Goal: Task Accomplishment & Management: Use online tool/utility

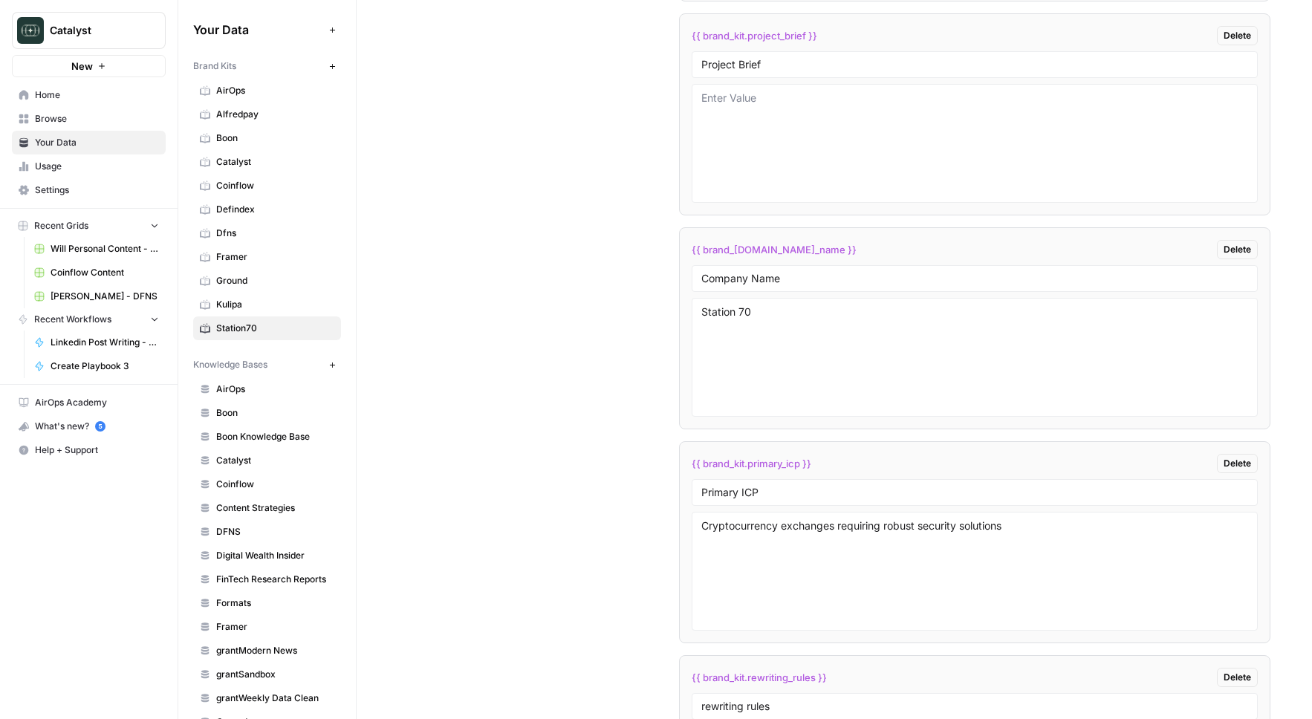
scroll to position [2686, 0]
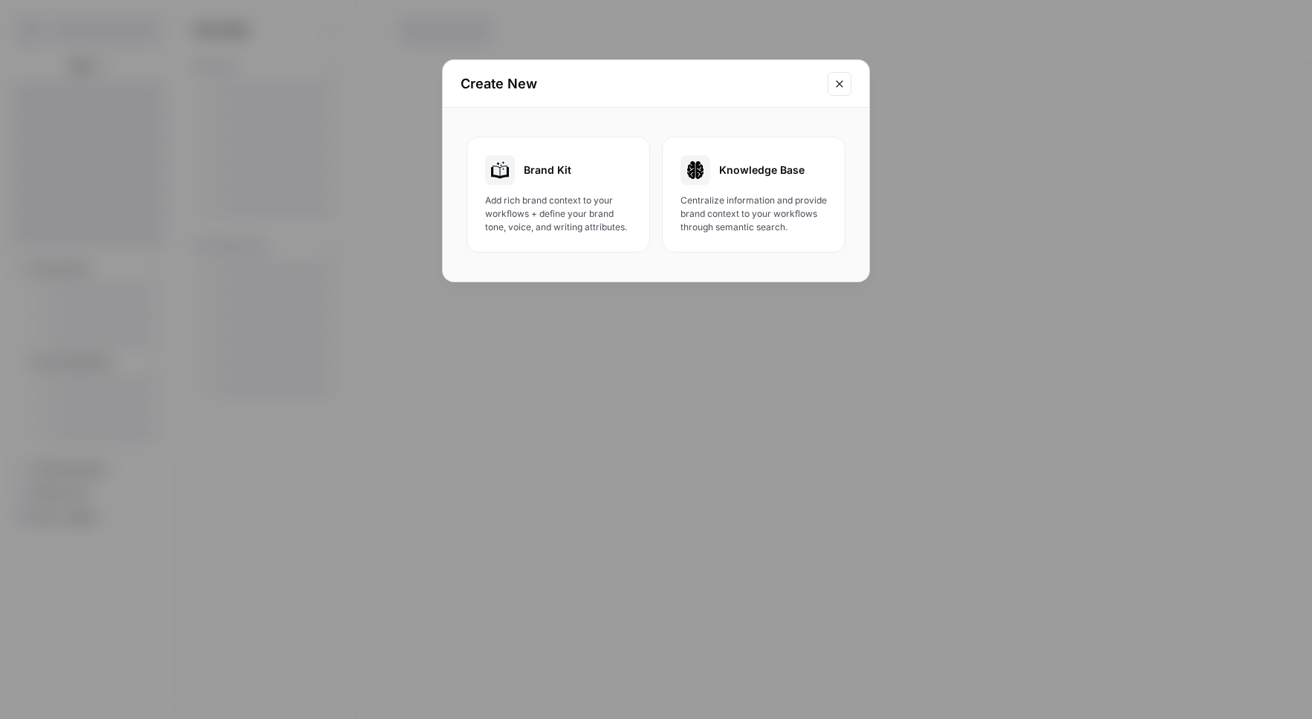
click at [843, 73] on button "Close modal" at bounding box center [840, 84] width 24 height 24
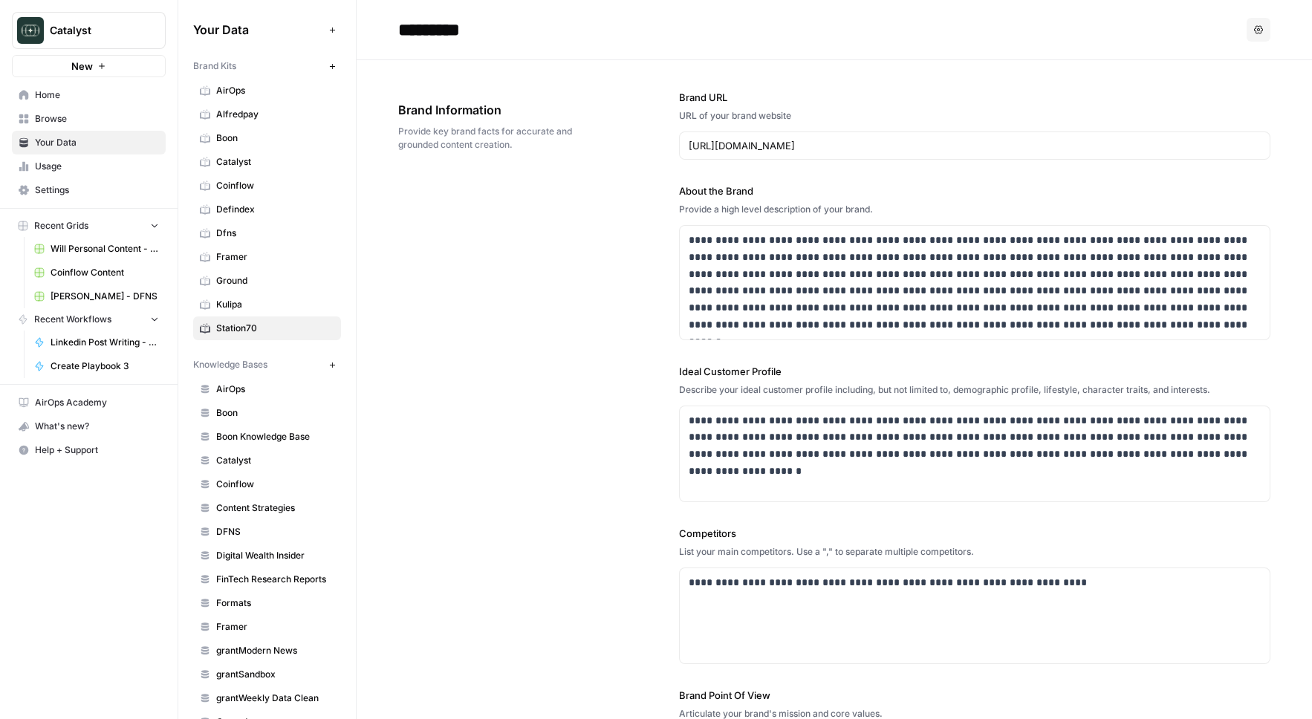
click at [335, 66] on icon "button" at bounding box center [332, 66] width 8 height 8
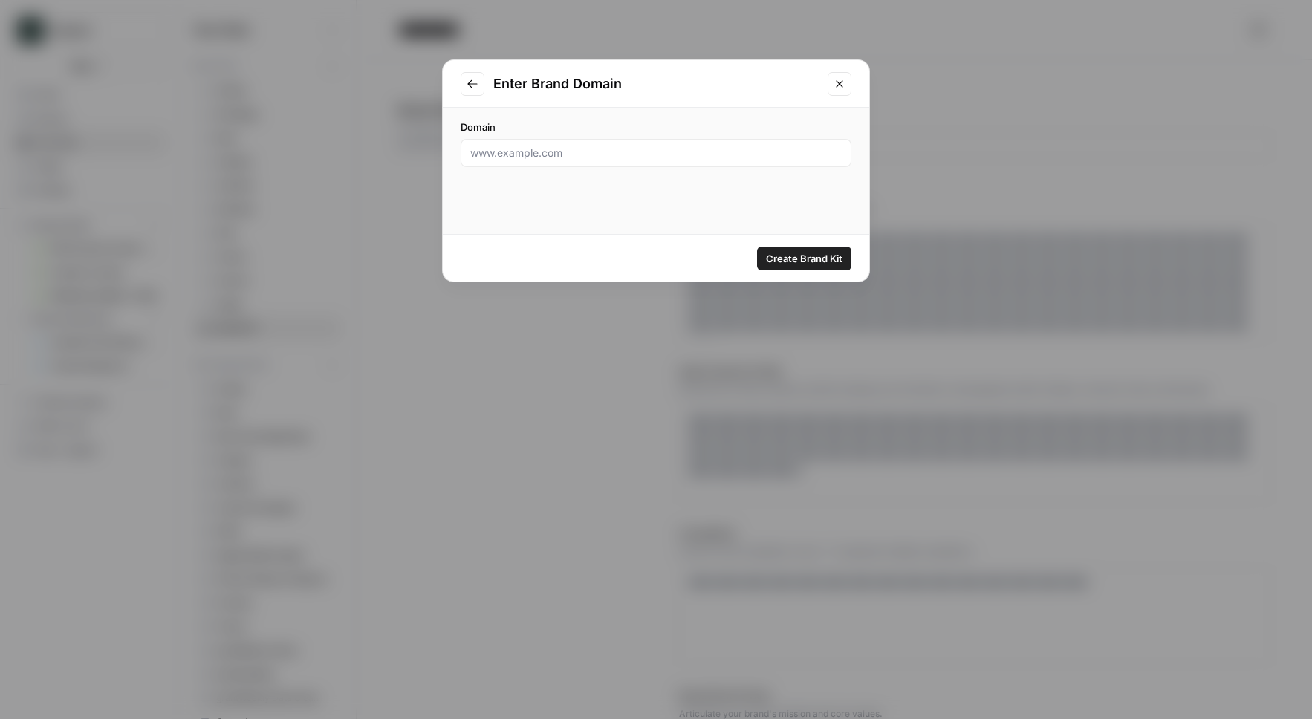
click at [467, 91] on button "Go to previous step" at bounding box center [473, 84] width 24 height 24
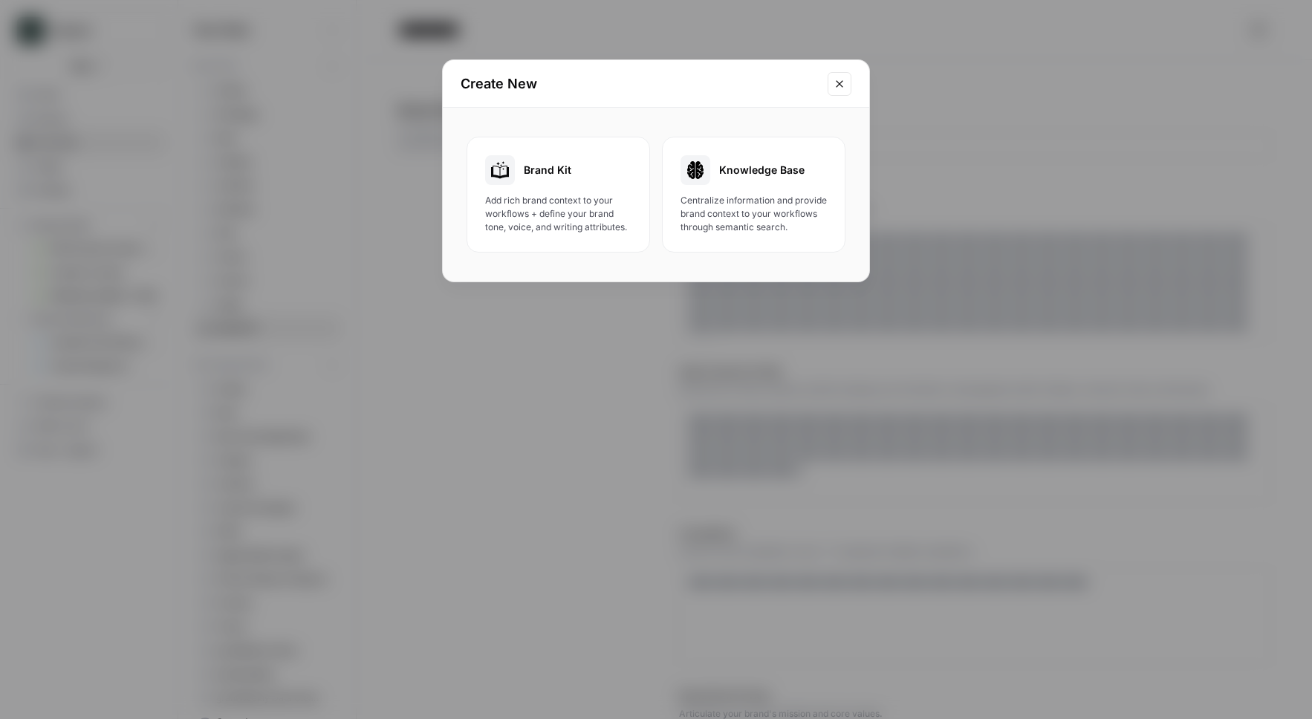
click at [604, 282] on div "Create New Brand Kit Add rich brand context to your workflows + define your bra…" at bounding box center [656, 359] width 1312 height 719
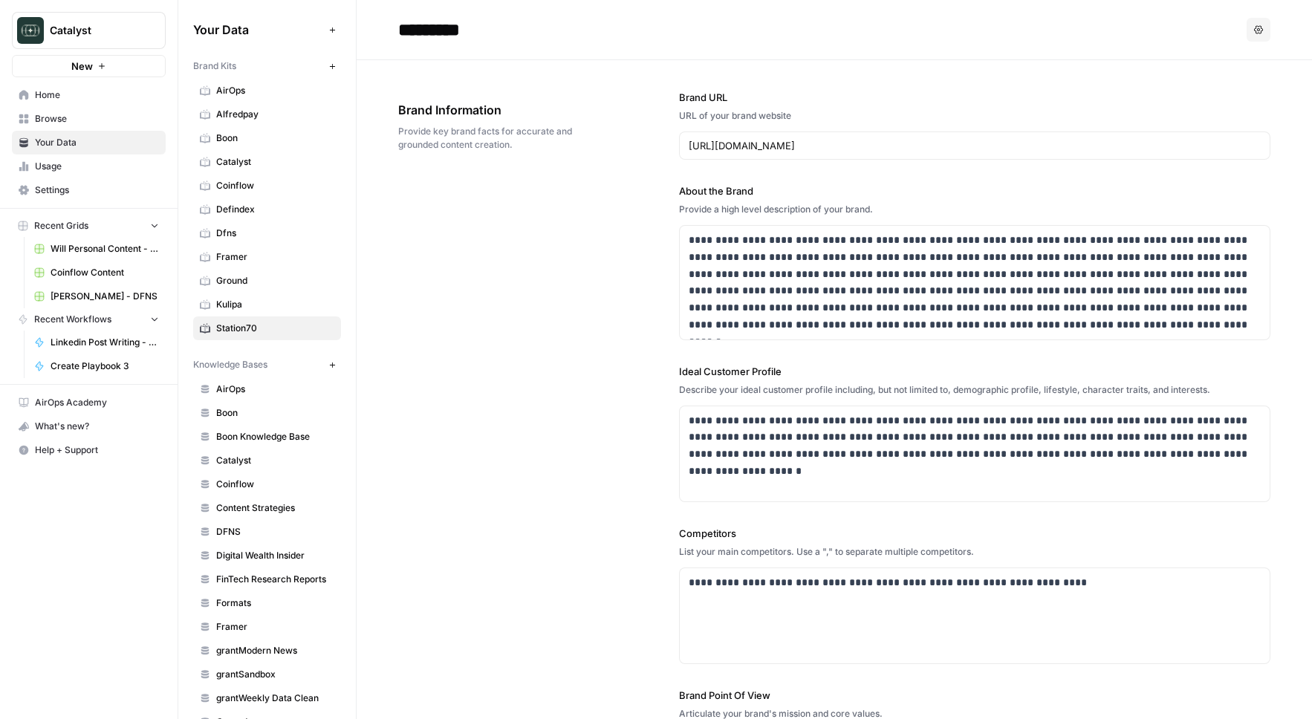
click at [602, 207] on div "**********" at bounding box center [834, 458] width 872 height 797
click at [329, 65] on icon "button" at bounding box center [332, 66] width 8 height 8
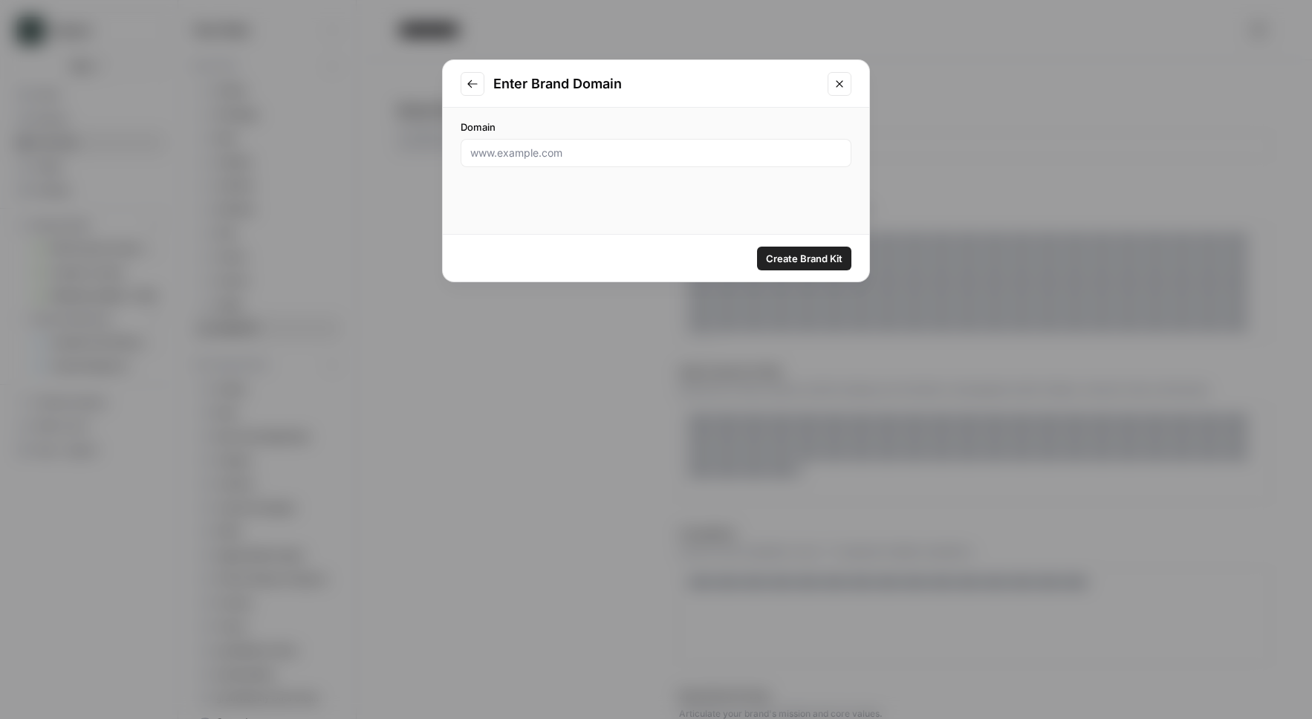
click at [513, 163] on div at bounding box center [656, 153] width 391 height 28
paste input "https://digitalwealthinsider.com/"
type input "https://digitalwealthinsider.com/"
click at [837, 261] on span "Create Brand Kit" at bounding box center [804, 258] width 77 height 15
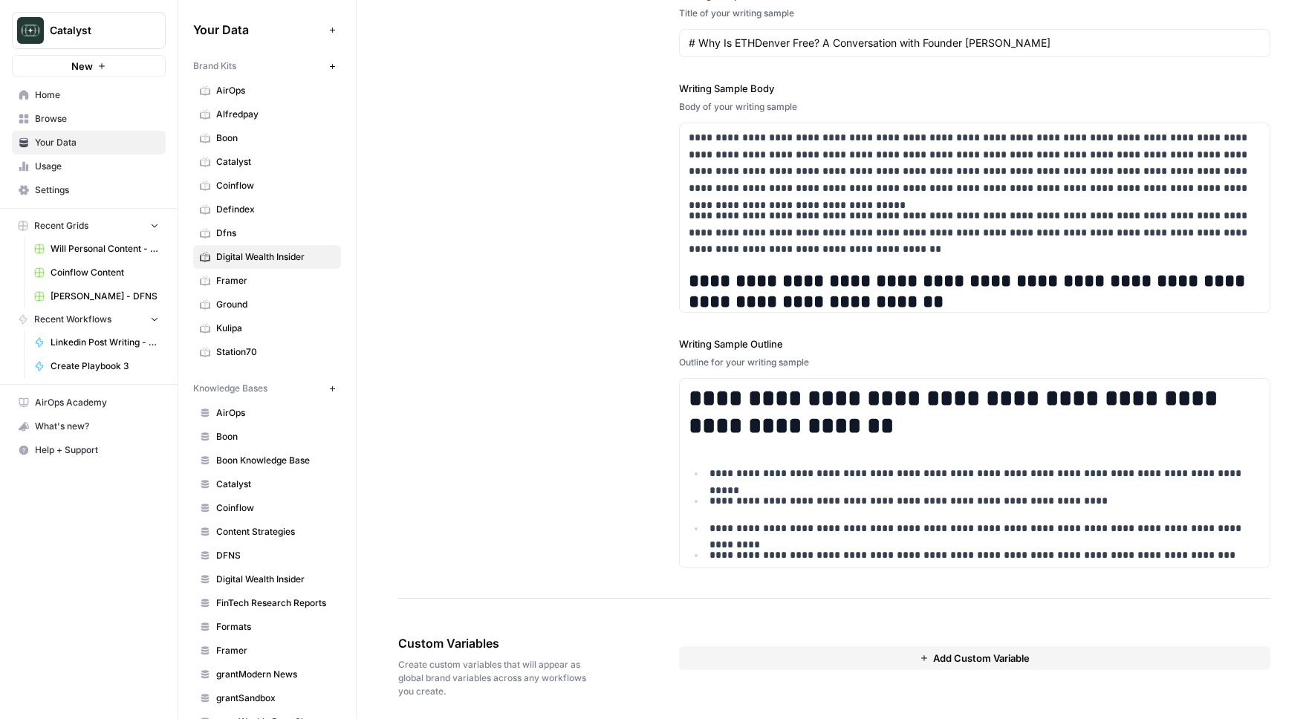
scroll to position [1795, 0]
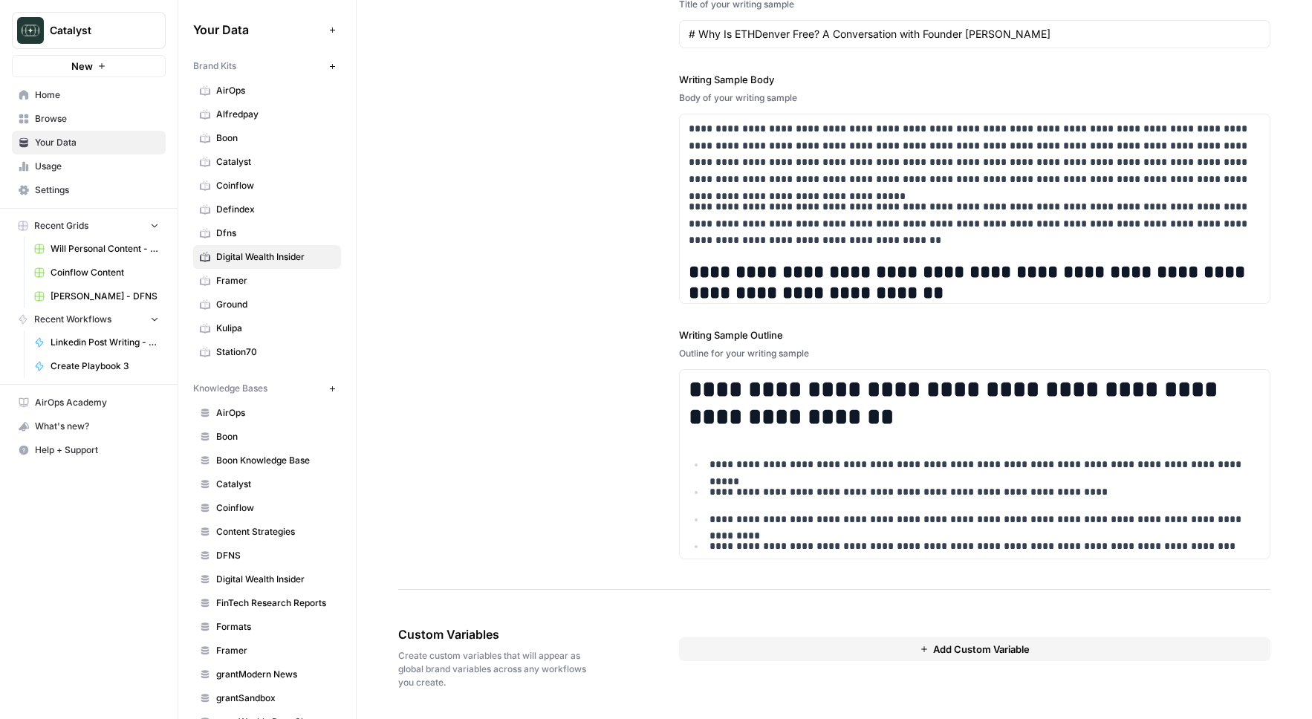
click at [326, 32] on button "Add Data" at bounding box center [332, 30] width 18 height 18
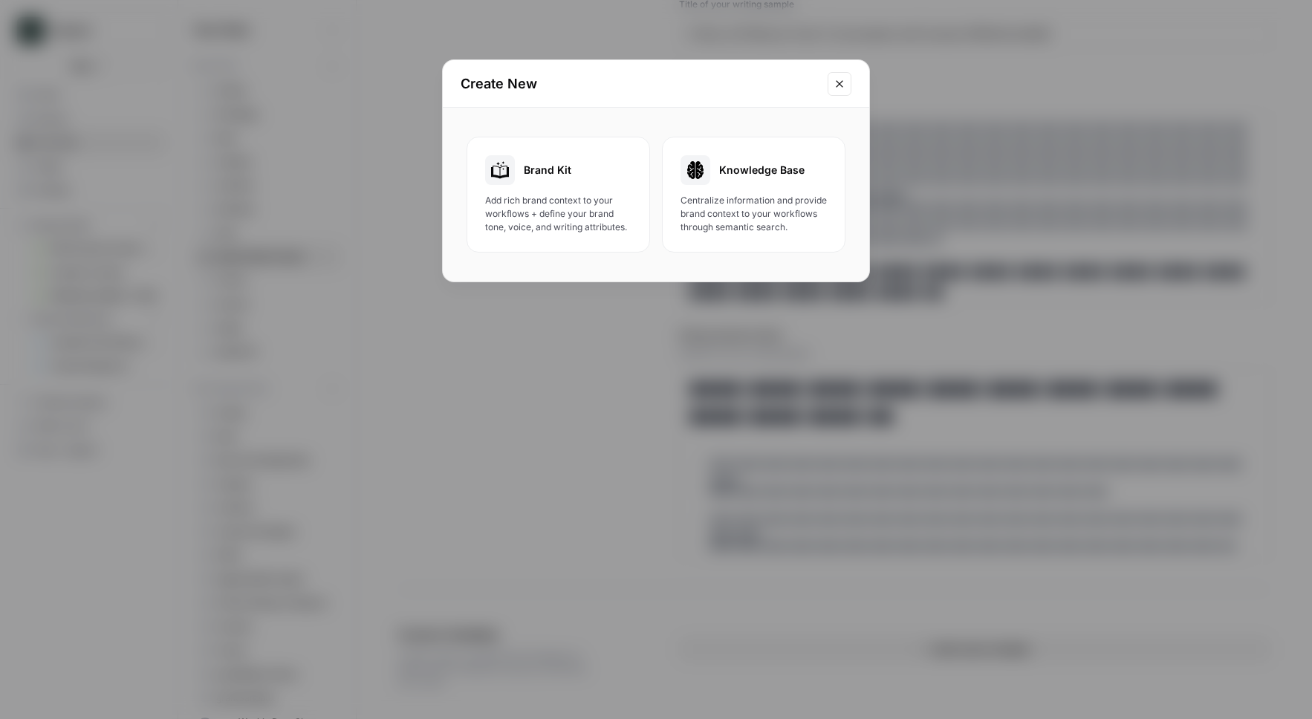
click at [609, 158] on div "Brand Kit" at bounding box center [558, 170] width 146 height 30
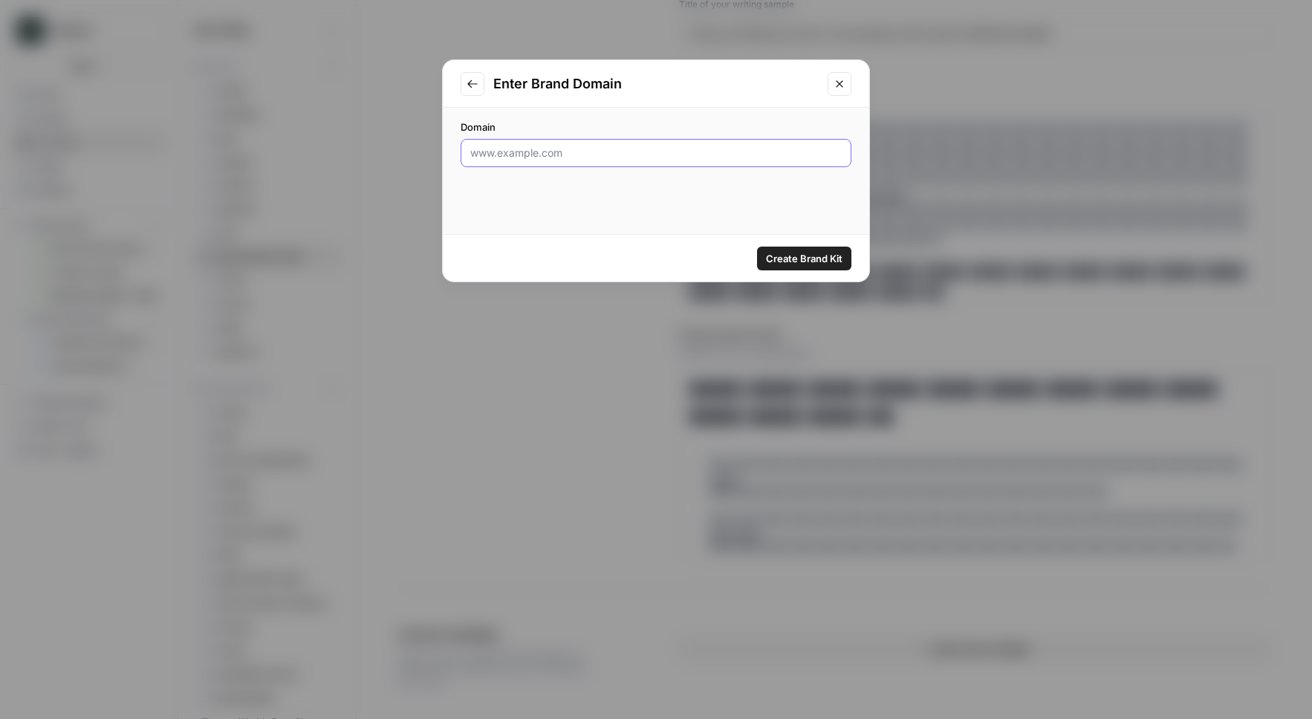
click at [609, 158] on input "Domain" at bounding box center [656, 153] width 372 height 15
click at [577, 224] on div "Domain" at bounding box center [656, 171] width 427 height 126
click at [622, 149] on input "Domain" at bounding box center [656, 153] width 372 height 15
click at [633, 158] on input "Domain" at bounding box center [656, 153] width 372 height 15
paste input "https://www.squadtalent.xyz/"
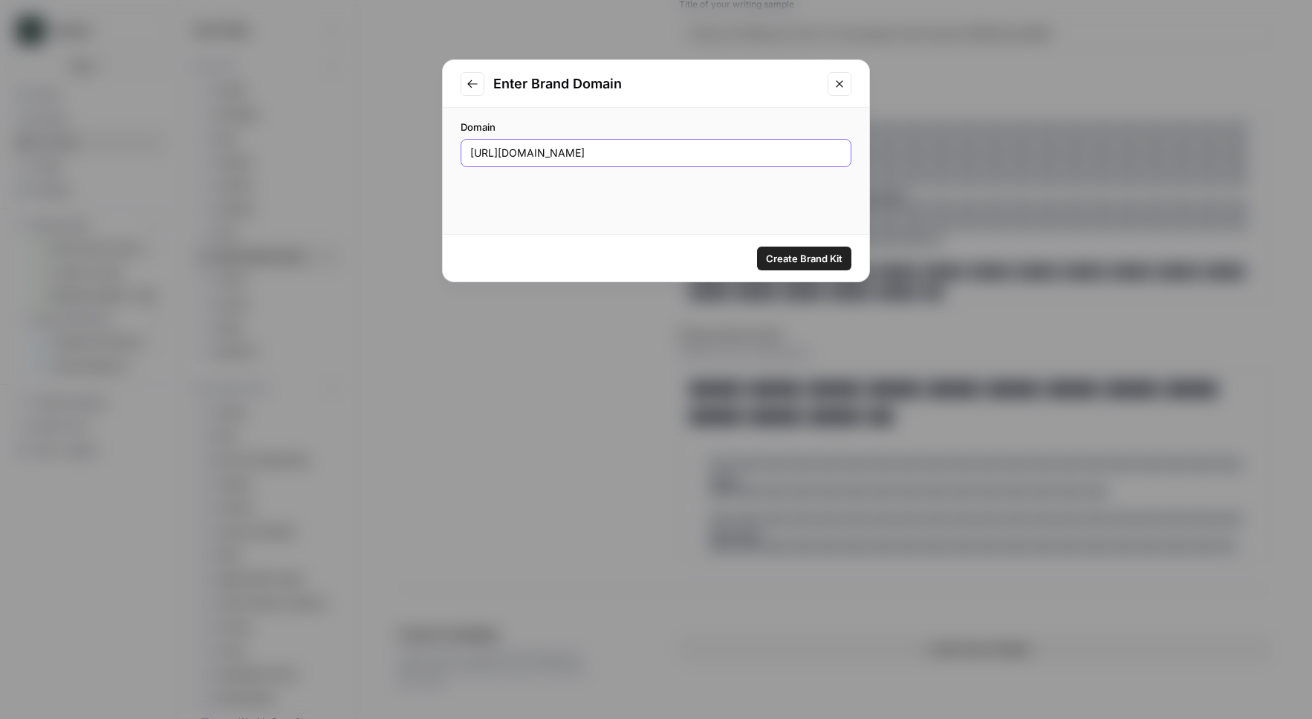
type input "https://www.squadtalent.xyz/"
click at [647, 203] on div "Domain https://www.squadtalent.xyz/" at bounding box center [656, 171] width 427 height 126
click at [808, 260] on span "Create Brand Kit" at bounding box center [804, 258] width 77 height 15
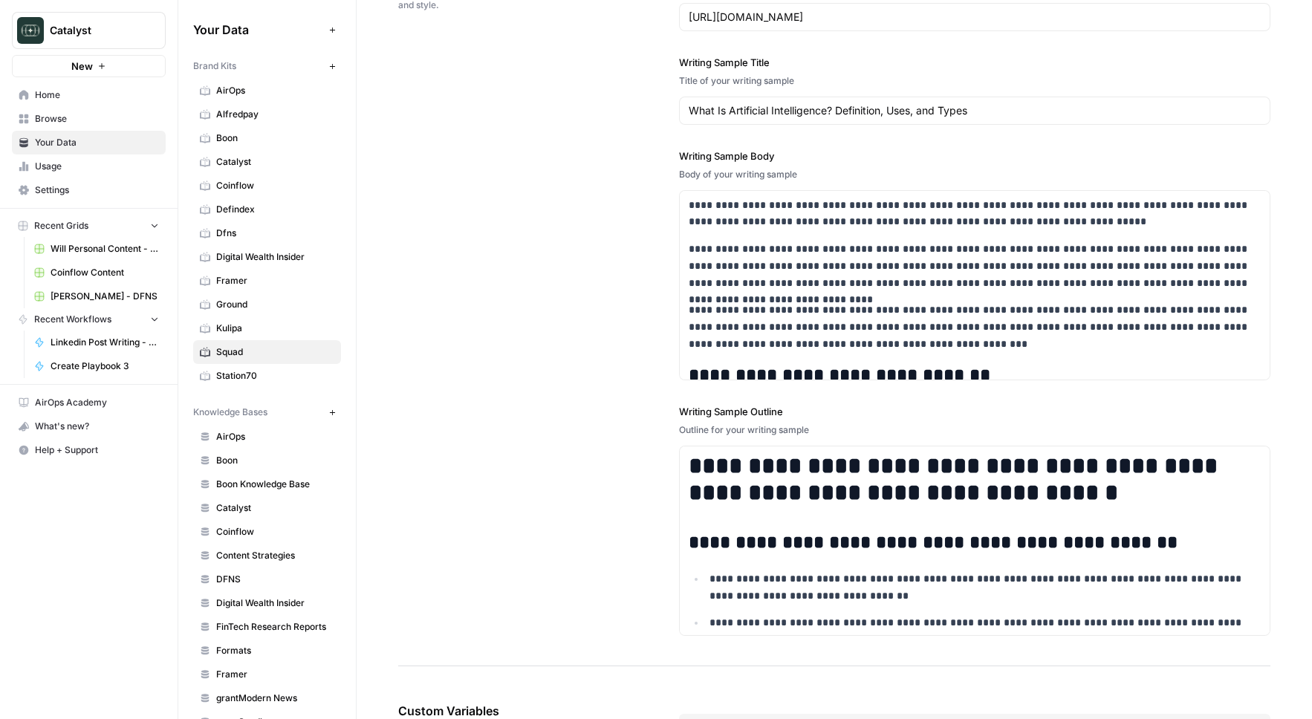
scroll to position [1812, 0]
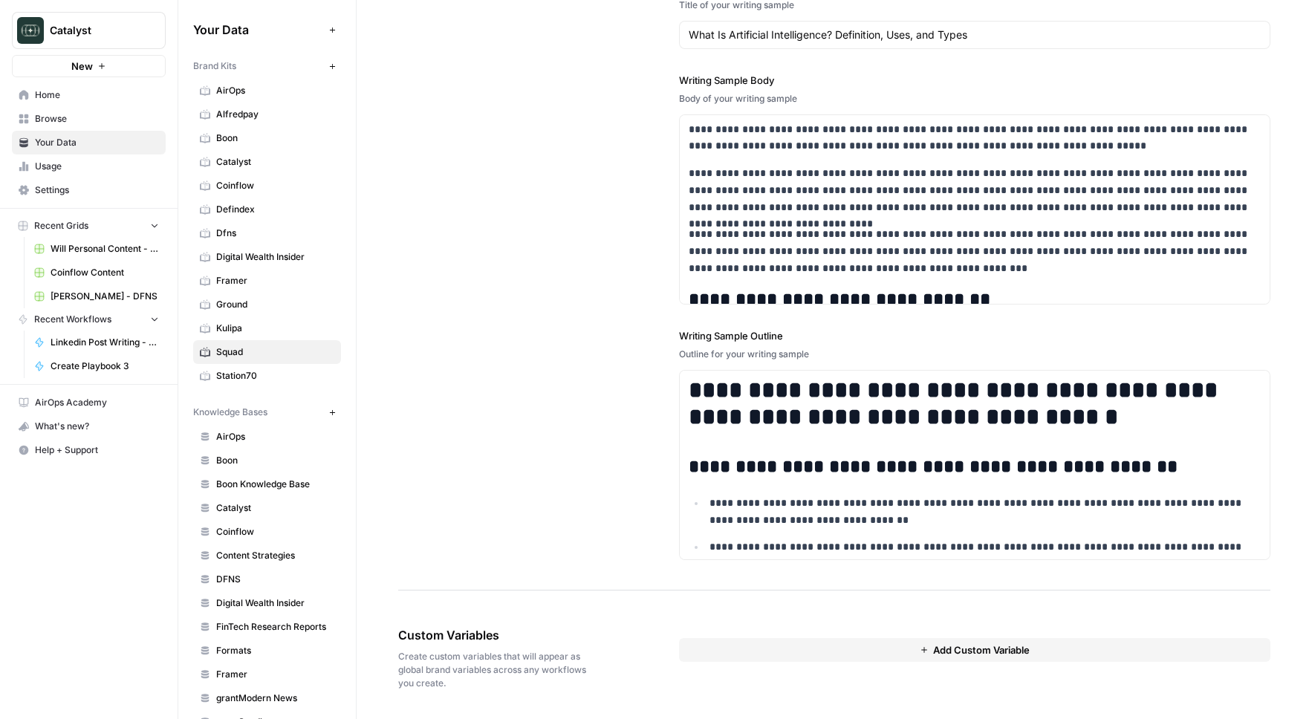
click at [781, 643] on button "Add Custom Variable" at bounding box center [975, 650] width 592 height 24
click at [731, 671] on input "text" at bounding box center [975, 677] width 548 height 13
type input "exec1"
click at [542, 575] on div "**********" at bounding box center [834, 223] width 872 height 735
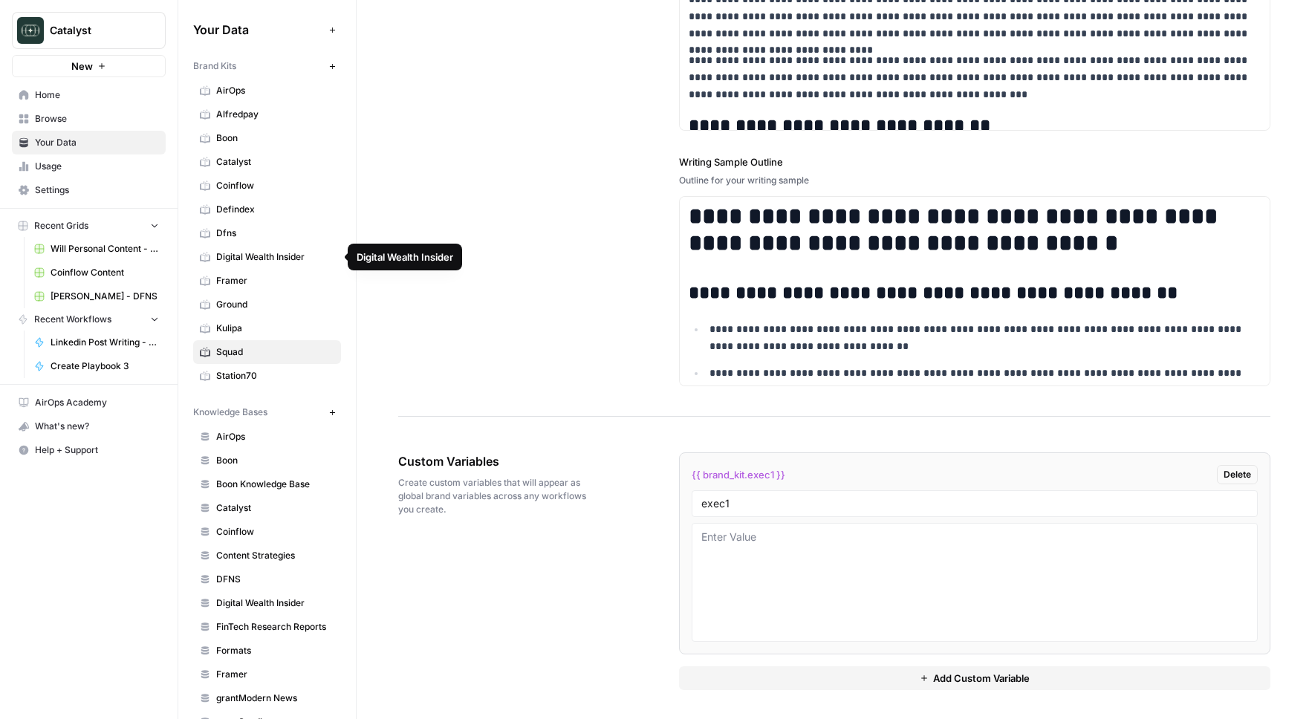
click at [271, 264] on link "Digital Wealth Insider" at bounding box center [267, 257] width 148 height 24
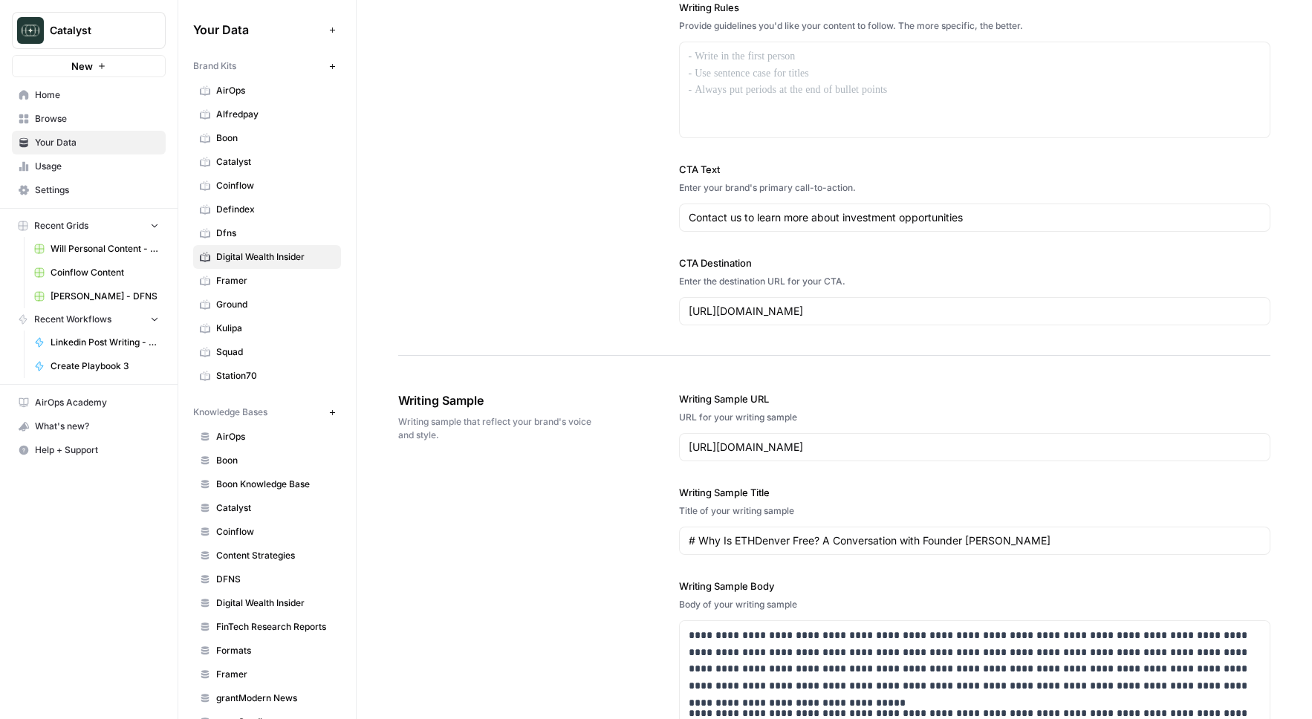
scroll to position [1795, 0]
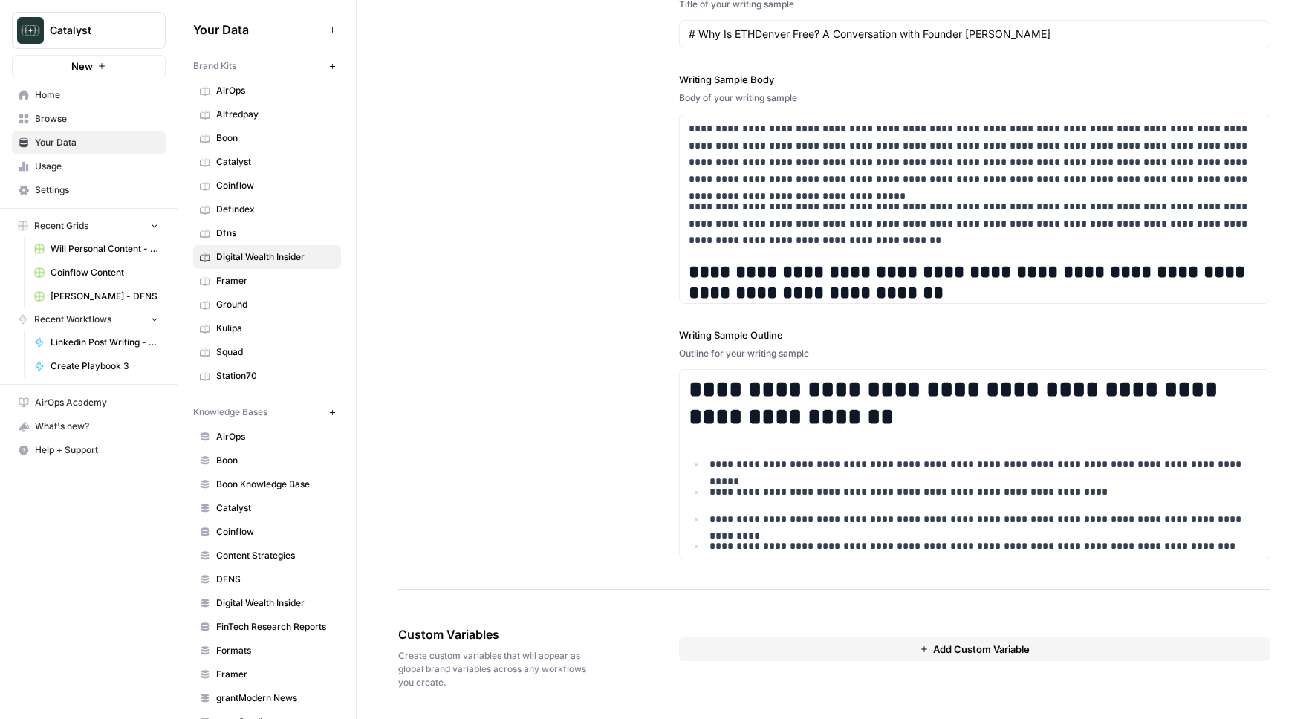
click at [690, 642] on button "Add Custom Variable" at bounding box center [975, 650] width 592 height 24
click at [764, 672] on input "text" at bounding box center [975, 676] width 548 height 13
type input "exec1"
click at [638, 538] on div "**********" at bounding box center [834, 222] width 872 height 735
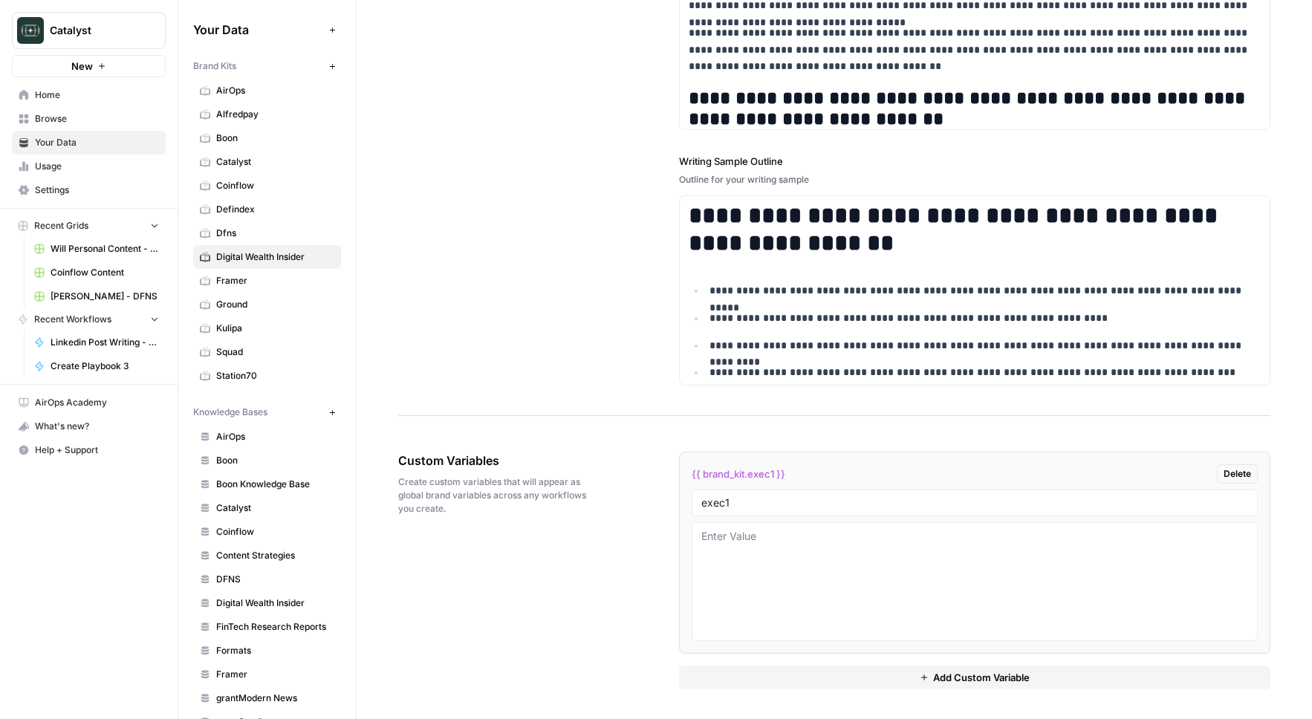
click at [344, 570] on div "Your Data Add Data Brand Kits New AirOps Alfredpay Boon Catalyst Coinflow Defin…" at bounding box center [267, 359] width 178 height 719
click at [520, 588] on div "Custom Variables Create custom variables that will appear as global brand varia…" at bounding box center [834, 570] width 872 height 297
click at [277, 214] on span "Defindex" at bounding box center [275, 209] width 118 height 13
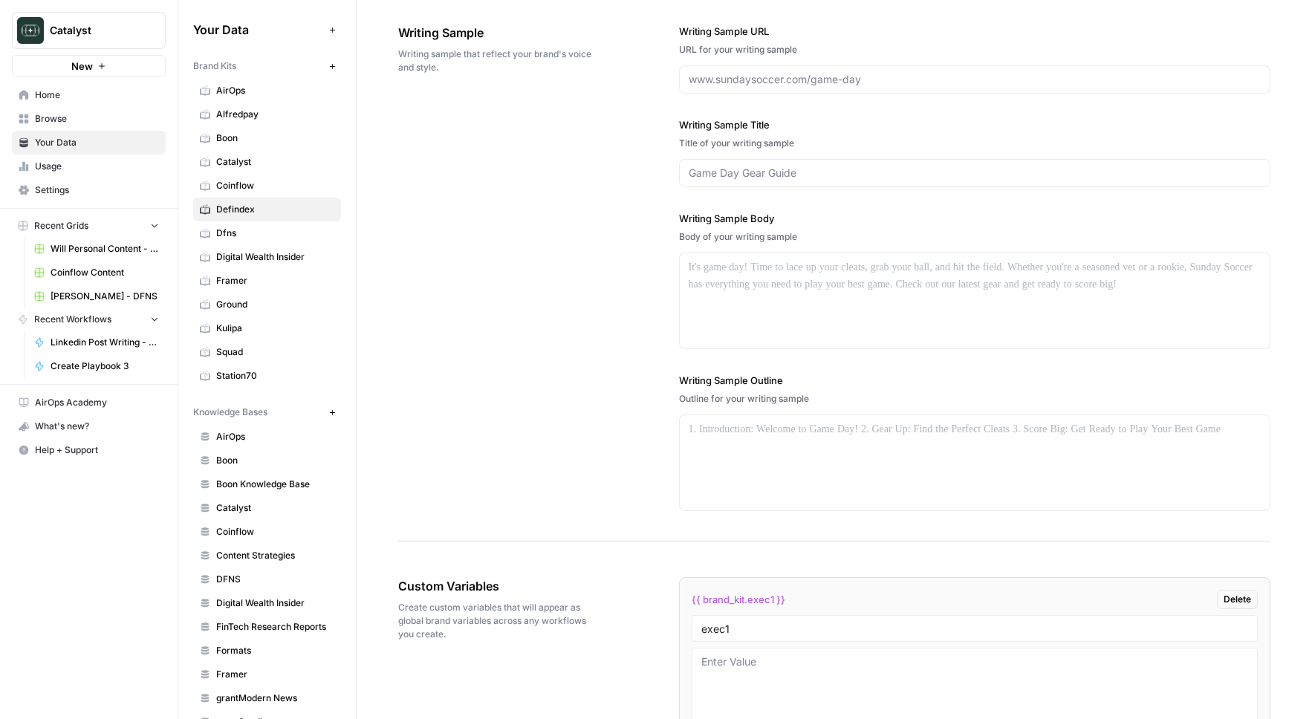
scroll to position [2029, 0]
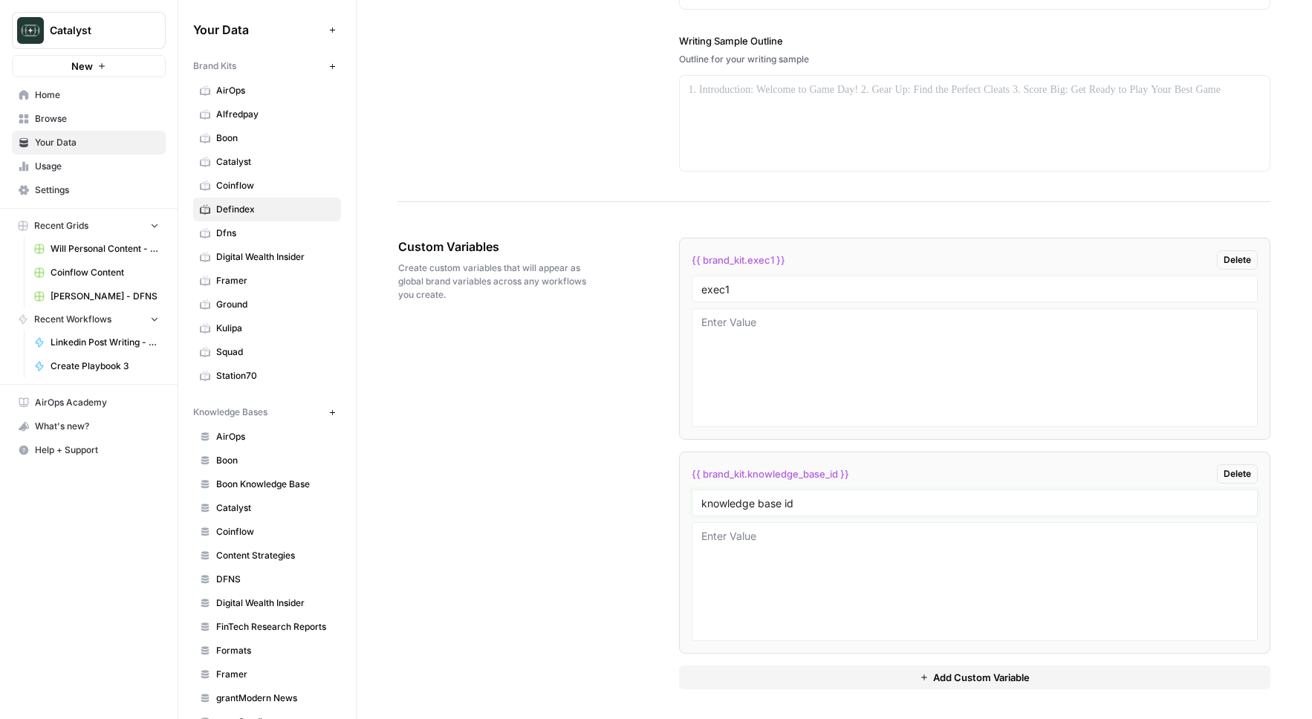
click at [775, 501] on input "knowledge base id" at bounding box center [975, 502] width 548 height 13
click at [631, 473] on div "Custom Variables Create custom variables that will appear as global brand varia…" at bounding box center [834, 463] width 872 height 511
click at [253, 271] on link "Framer" at bounding box center [267, 281] width 148 height 24
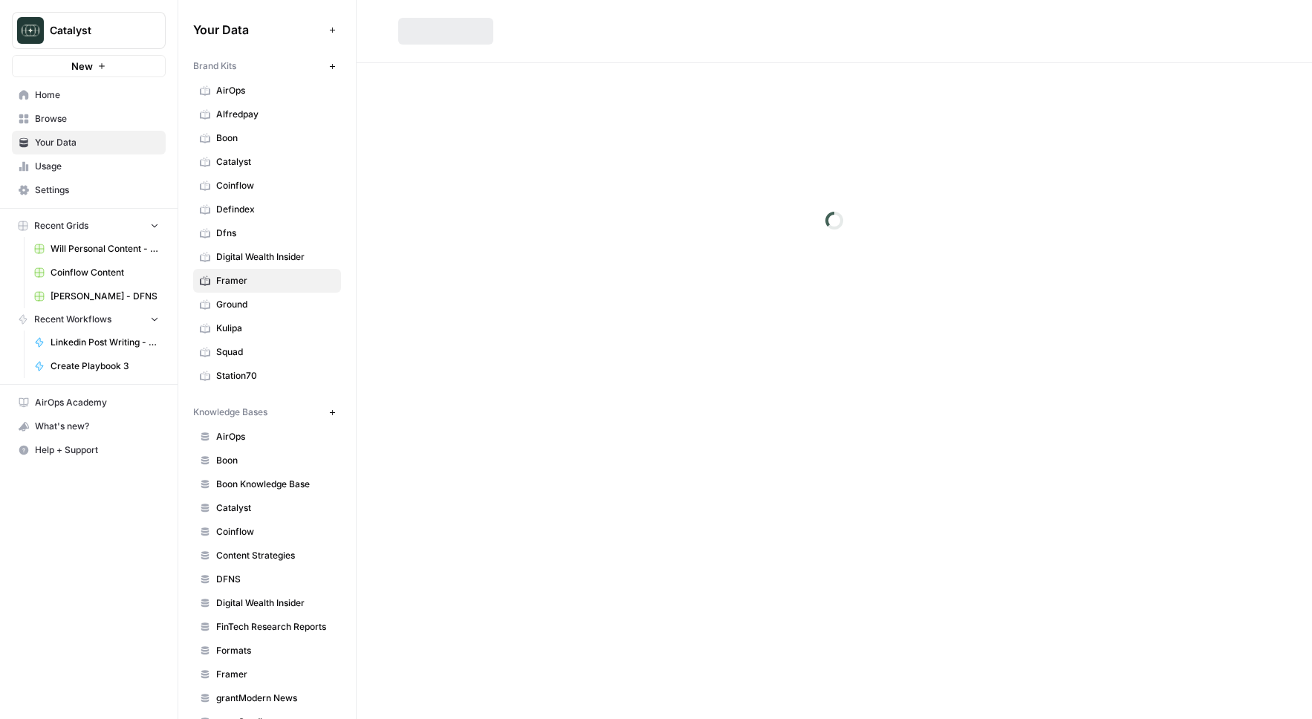
click at [256, 263] on span "Digital Wealth Insider" at bounding box center [275, 256] width 118 height 13
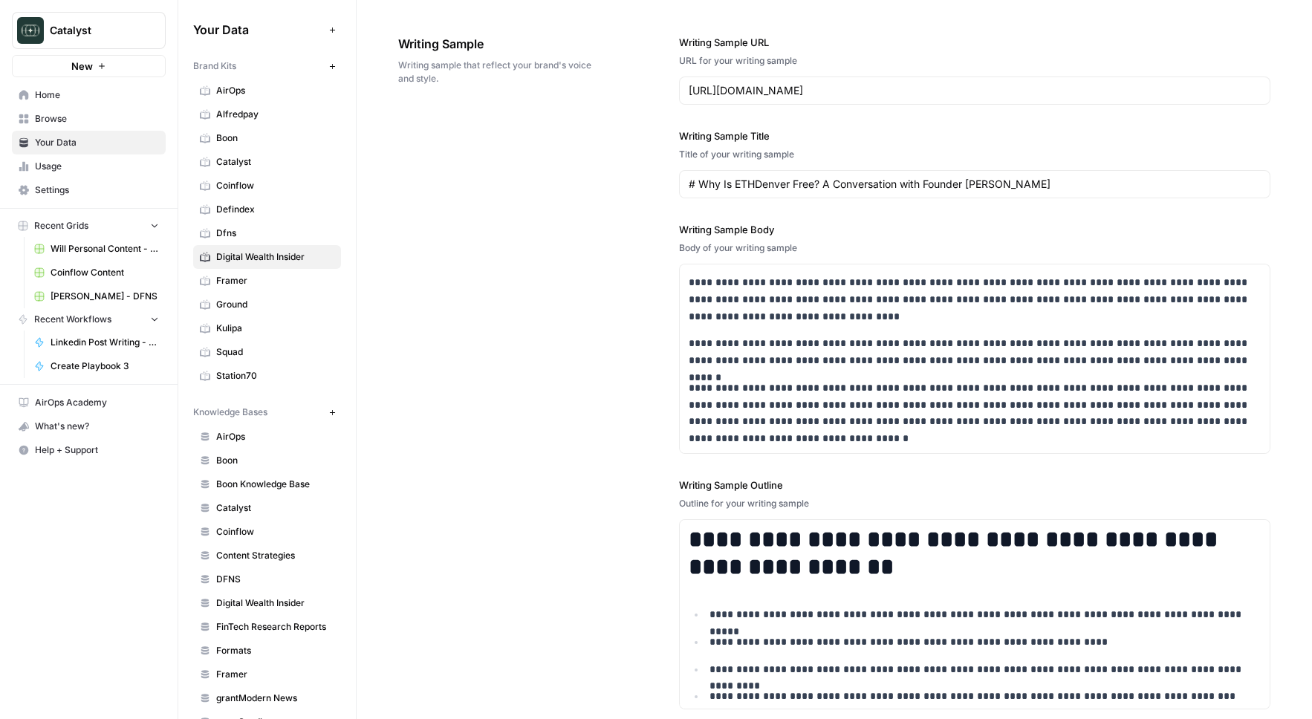
scroll to position [1969, 0]
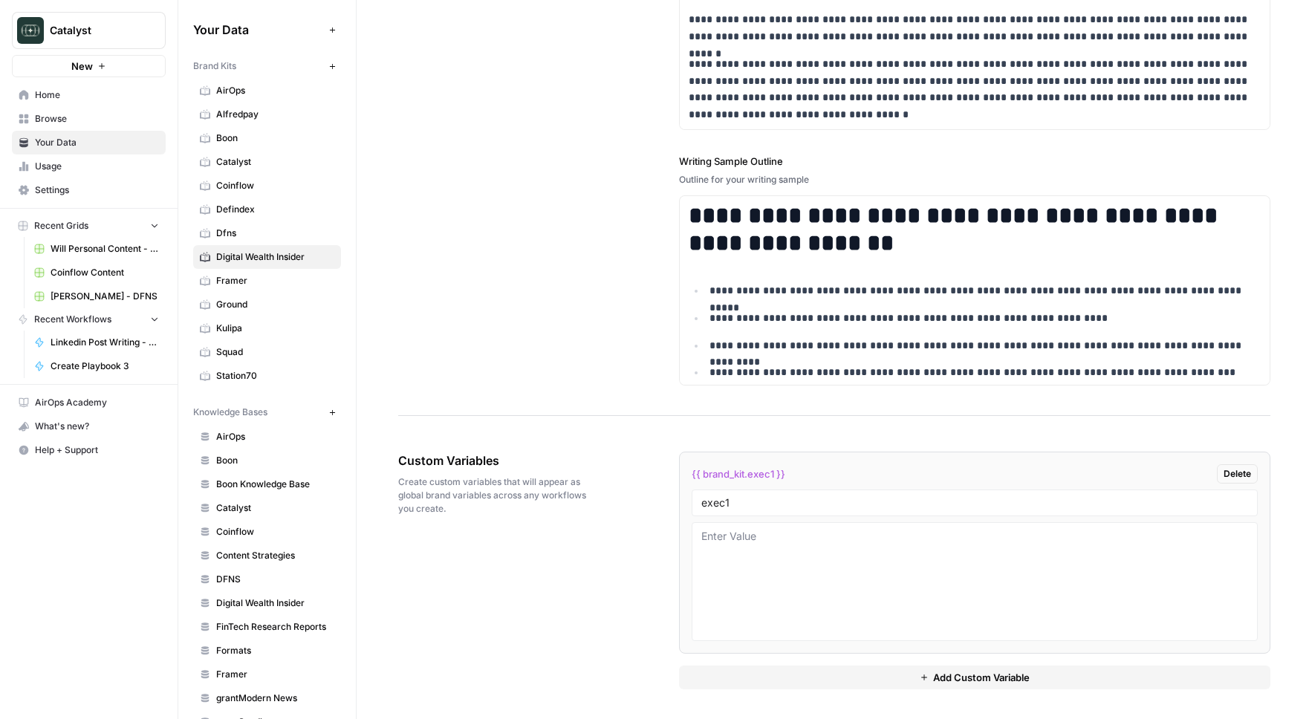
click at [730, 681] on button "Add Custom Variable" at bounding box center [975, 678] width 592 height 24
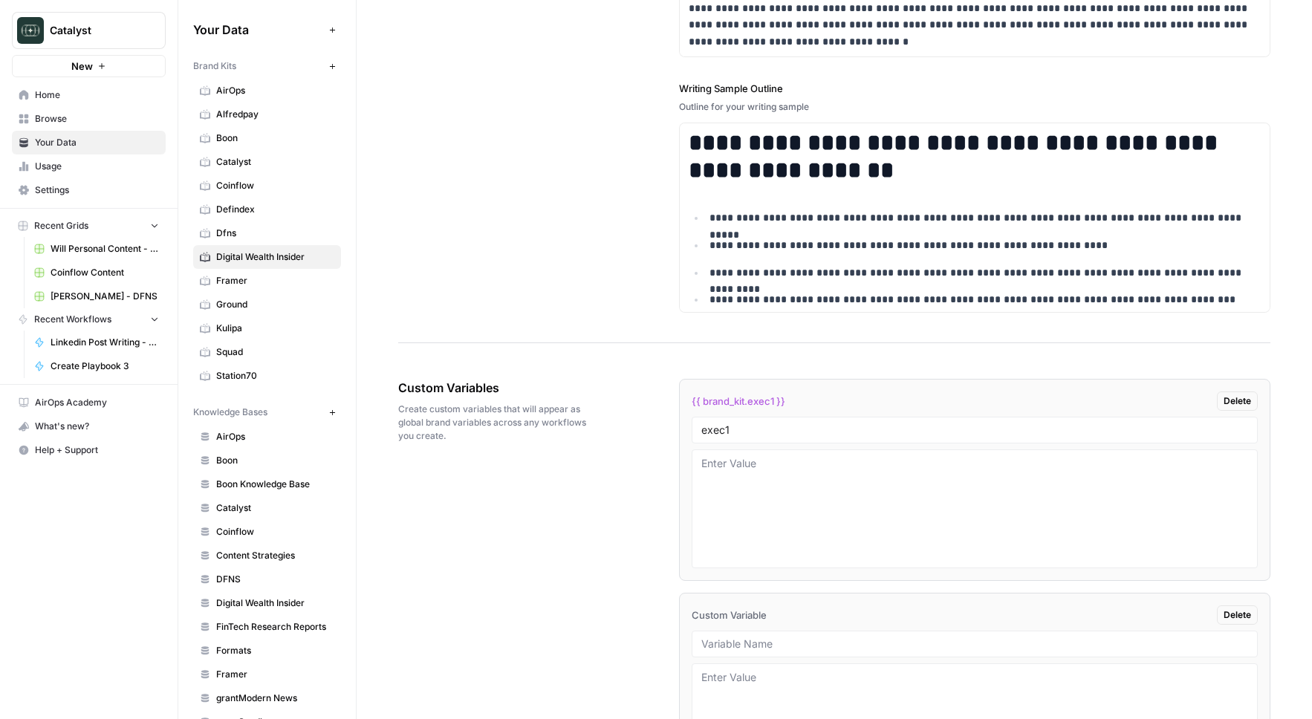
scroll to position [2165, 0]
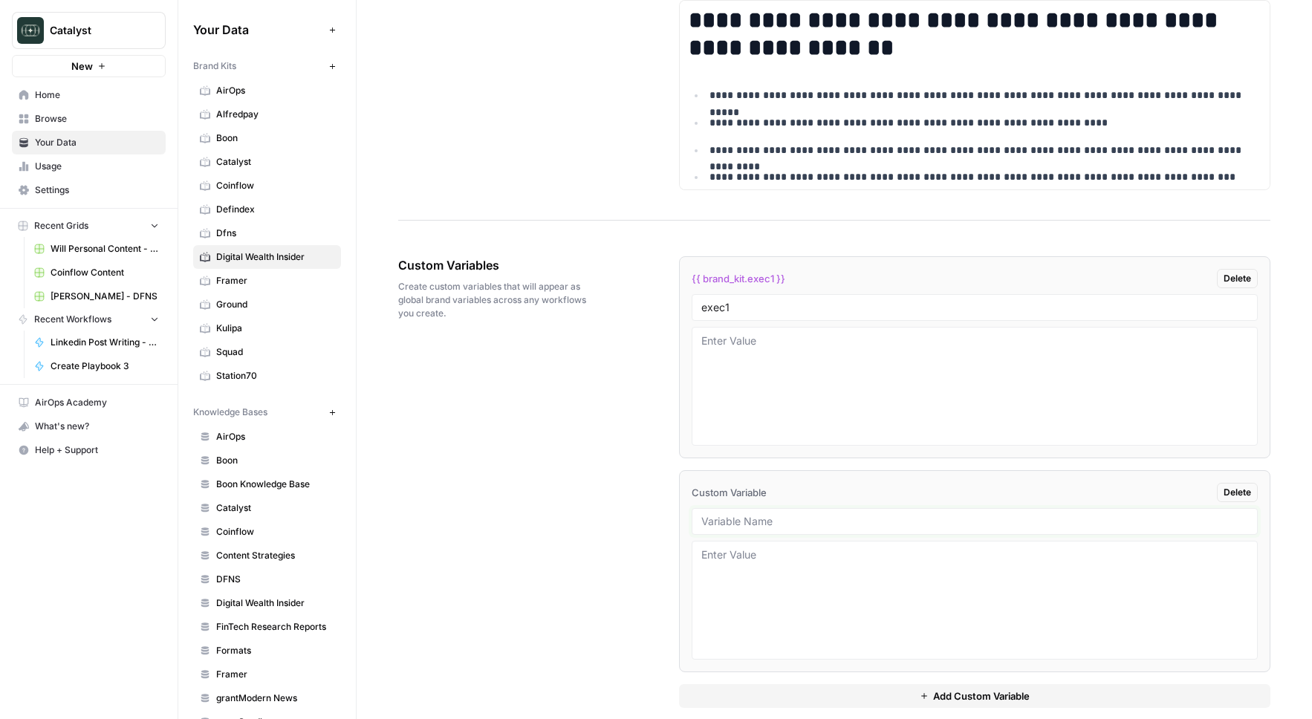
click at [781, 517] on input "text" at bounding box center [975, 521] width 548 height 13
paste input "knowledge base id"
type input "knowledge base id"
click at [489, 545] on div "Custom Variables Create custom variables that will appear as global brand varia…" at bounding box center [834, 482] width 872 height 511
click at [259, 354] on span "Squad" at bounding box center [275, 352] width 118 height 13
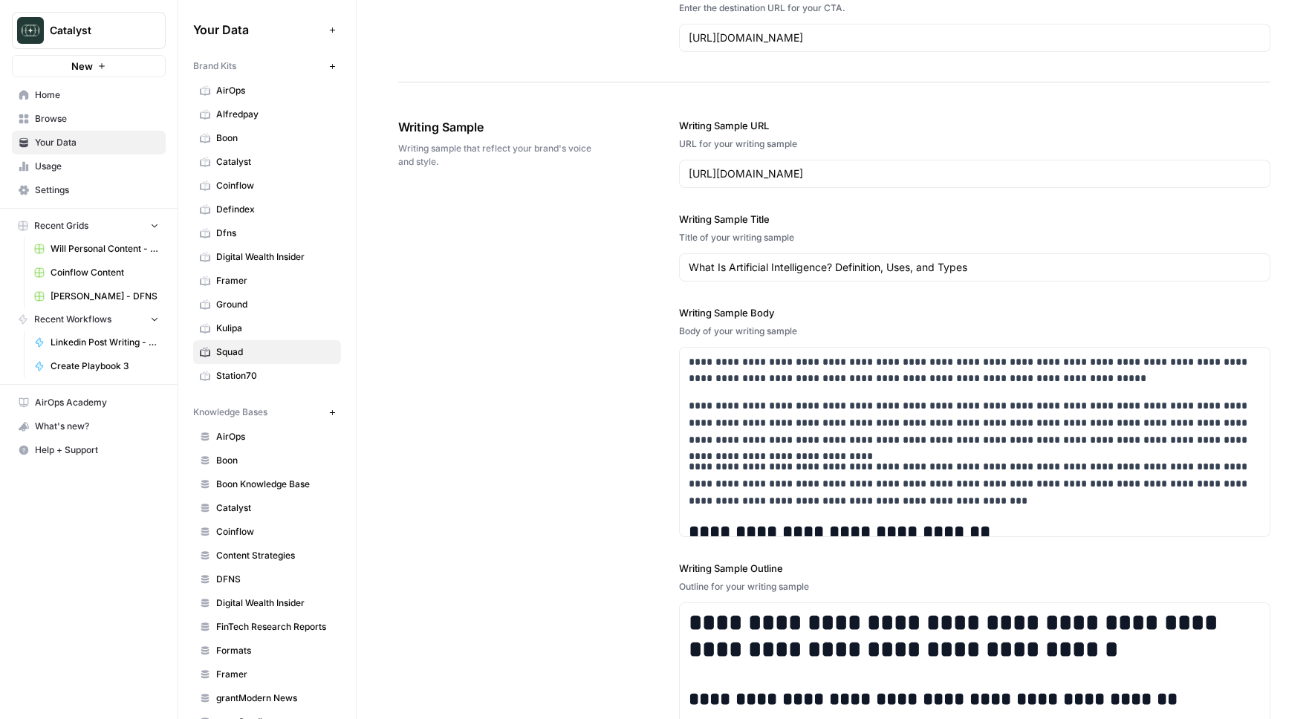
scroll to position [1986, 0]
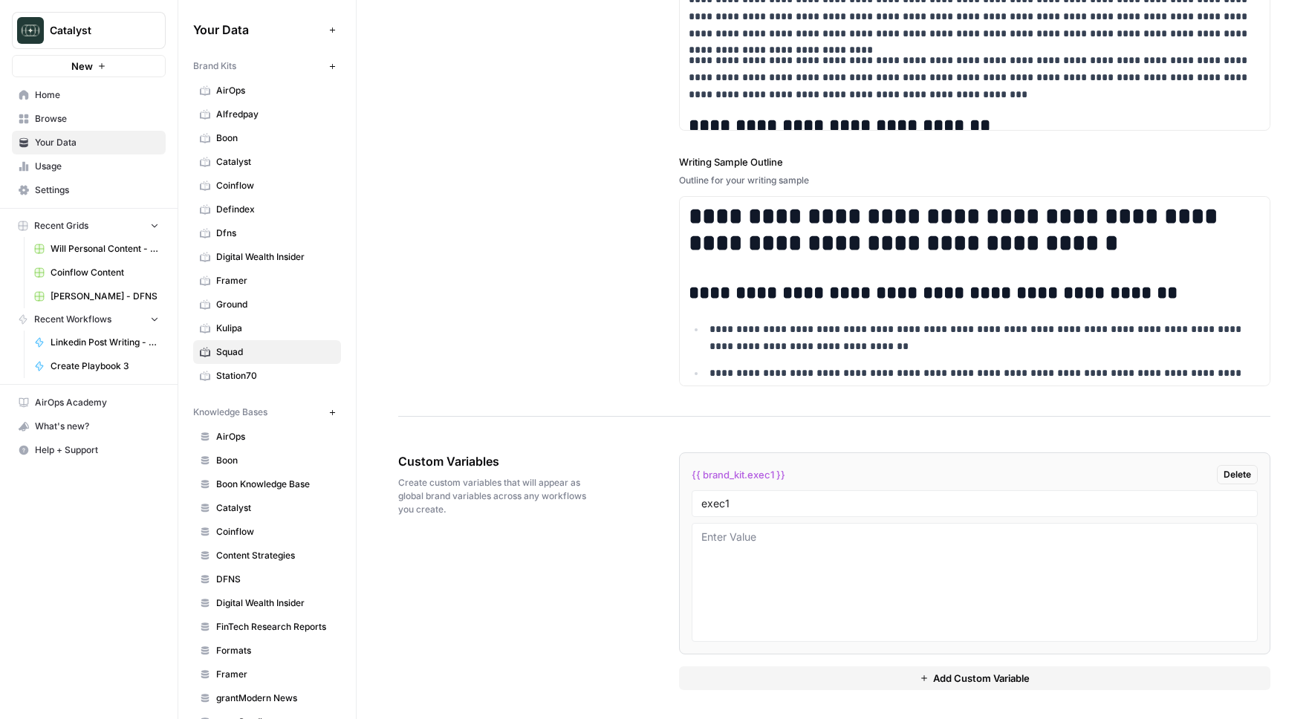
click at [684, 684] on button "Add Custom Variable" at bounding box center [975, 679] width 592 height 24
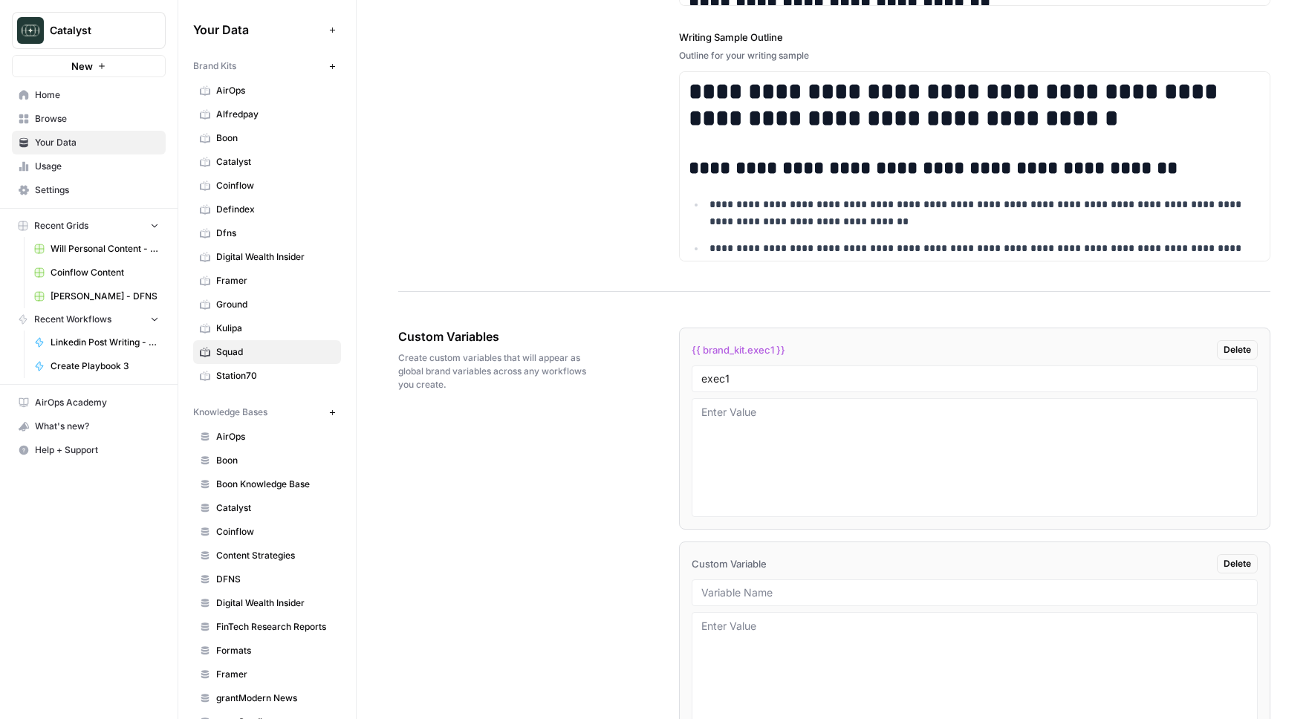
scroll to position [2200, 0]
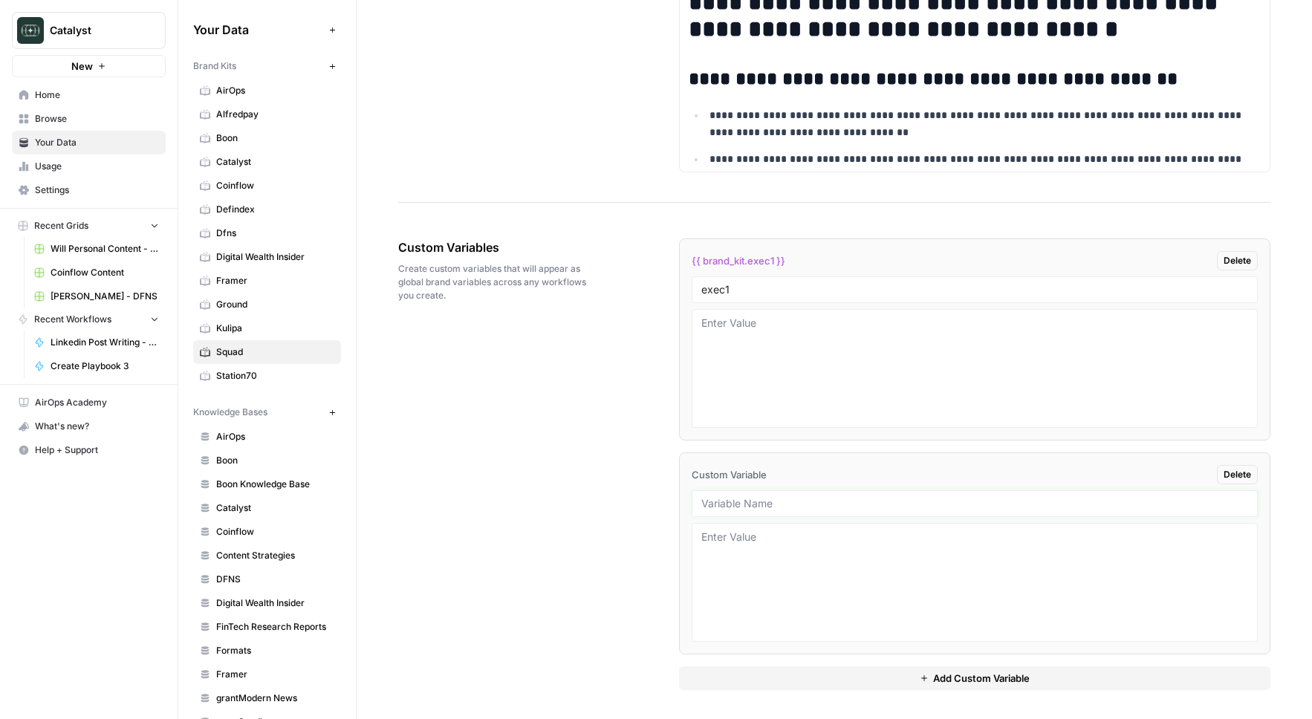
click at [743, 497] on input "text" at bounding box center [975, 503] width 548 height 13
paste input "knowledge base id"
type input "knowledge base id"
click at [575, 528] on div "Custom Variables Create custom variables that will appear as global brand varia…" at bounding box center [834, 464] width 872 height 511
click at [619, 453] on div "Custom Variables Create custom variables that will appear as global brand varia…" at bounding box center [834, 464] width 872 height 511
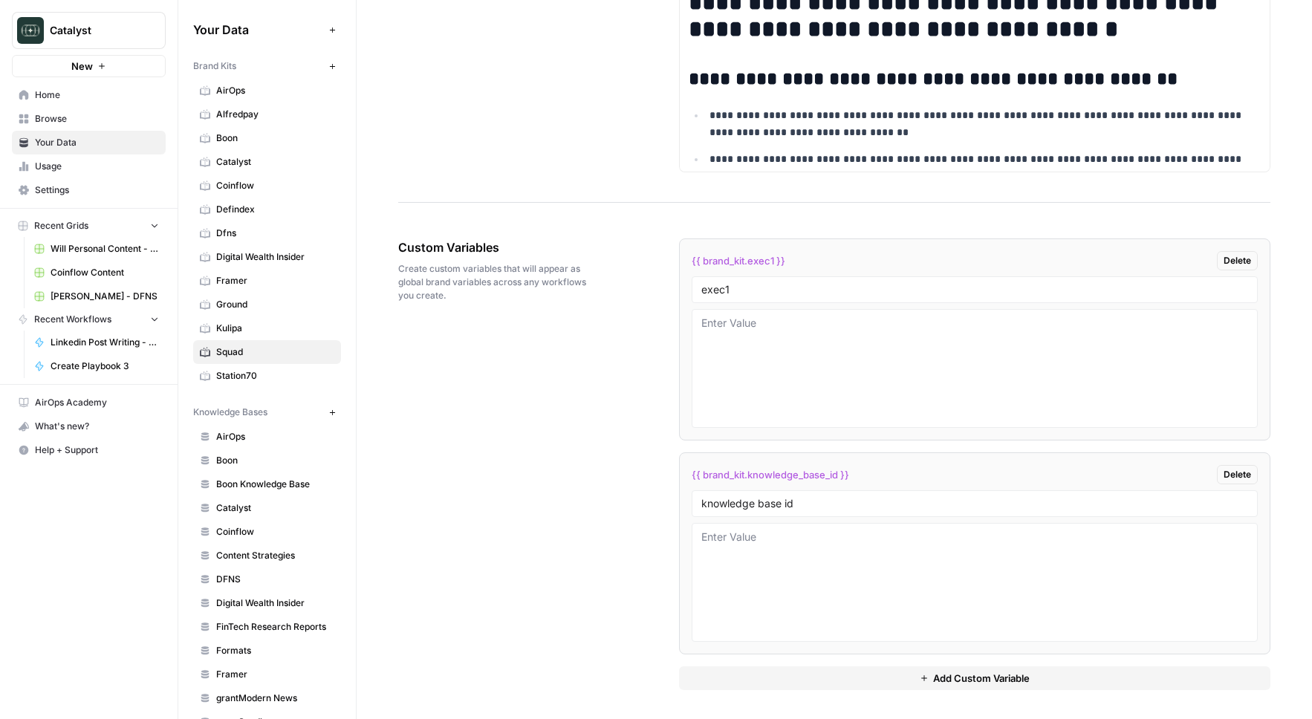
click at [100, 270] on span "Coinflow Content" at bounding box center [105, 272] width 108 height 13
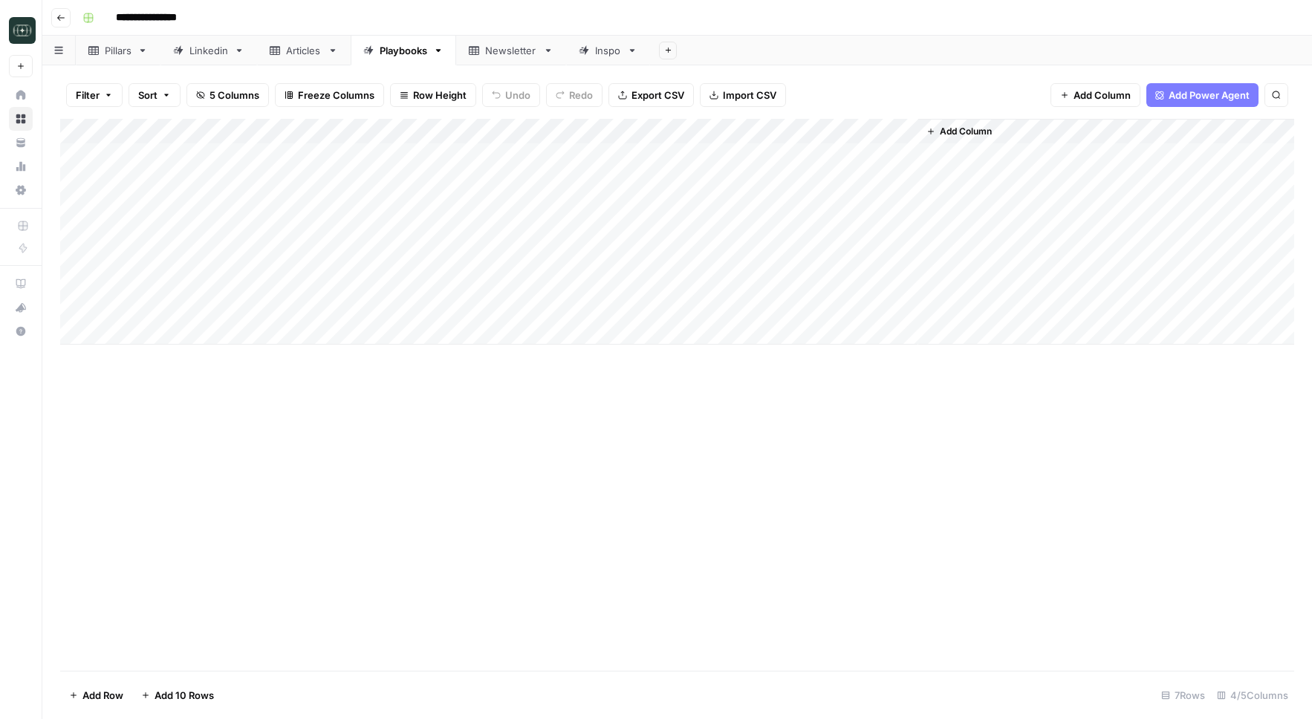
click at [316, 54] on div "Articles" at bounding box center [304, 50] width 36 height 15
